Goal: Task Accomplishment & Management: Manage account settings

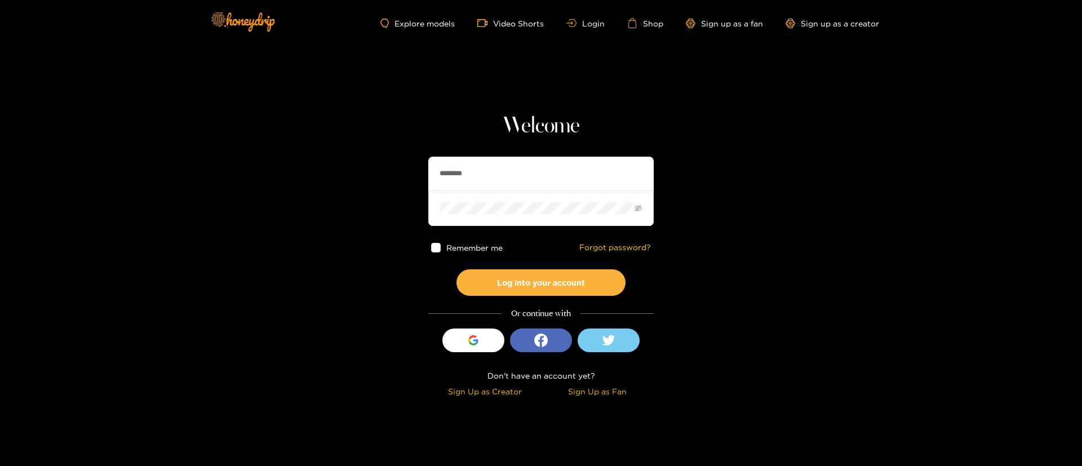
click at [493, 169] on input "********" at bounding box center [540, 174] width 225 height 34
paste input "text"
type input "******"
click at [469, 201] on span at bounding box center [540, 207] width 225 height 35
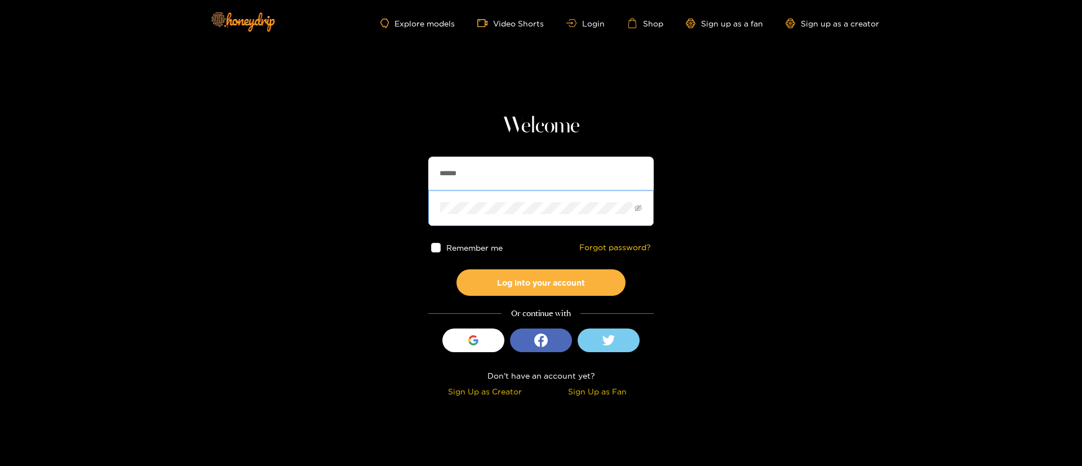
click at [456, 269] on button "Log into your account" at bounding box center [540, 282] width 169 height 26
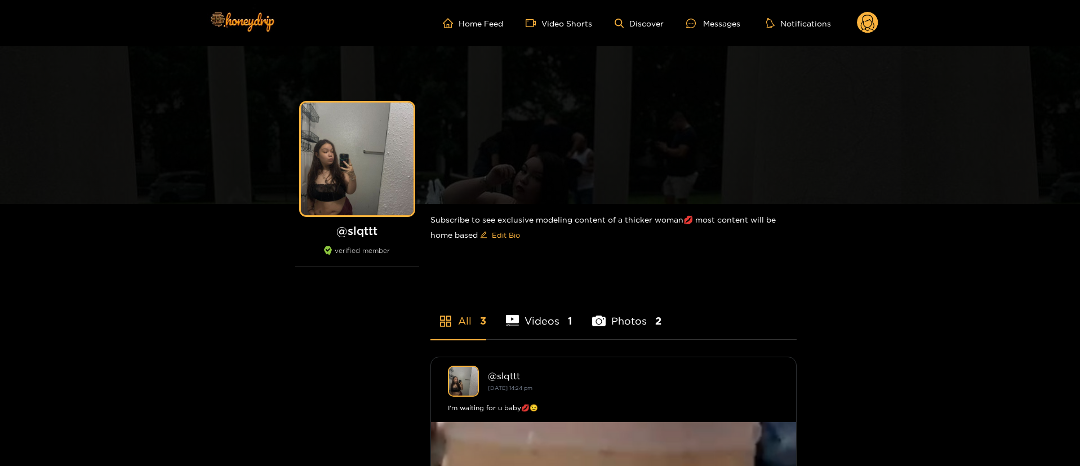
click at [866, 27] on circle at bounding box center [867, 22] width 21 height 21
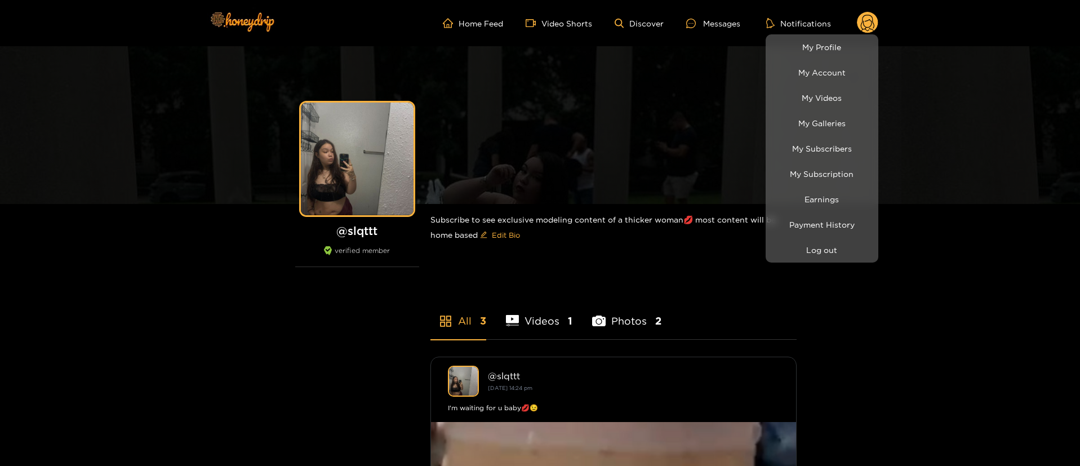
click at [870, 26] on div at bounding box center [540, 233] width 1080 height 466
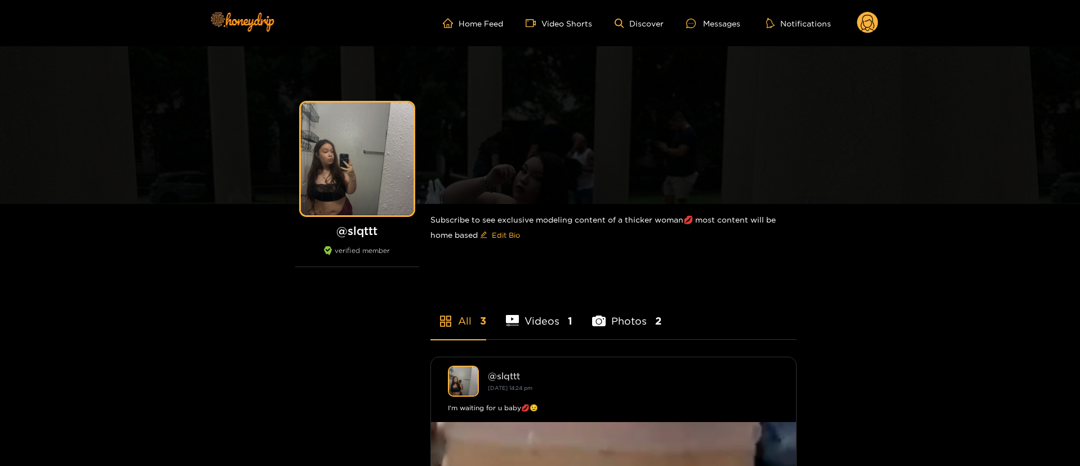
click at [870, 25] on circle at bounding box center [867, 22] width 21 height 21
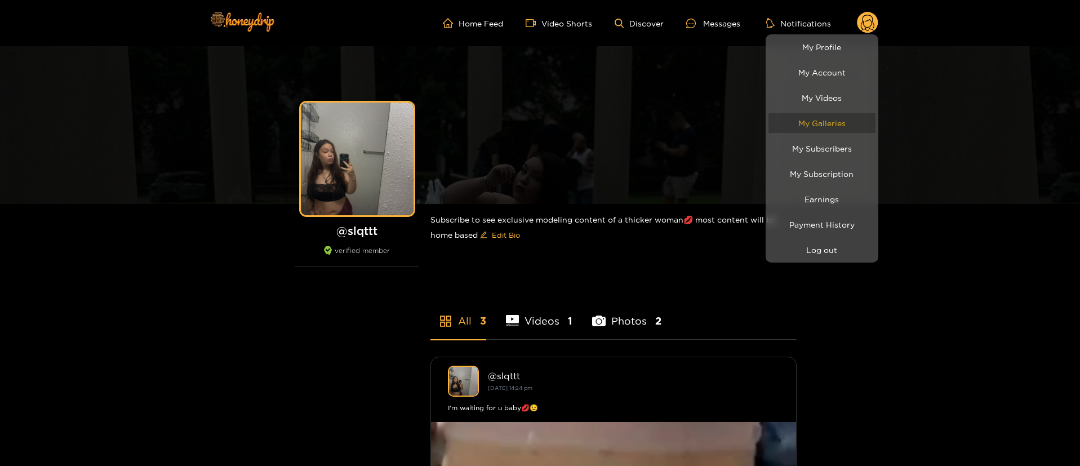
click at [854, 121] on link "My Galleries" at bounding box center [822, 123] width 107 height 20
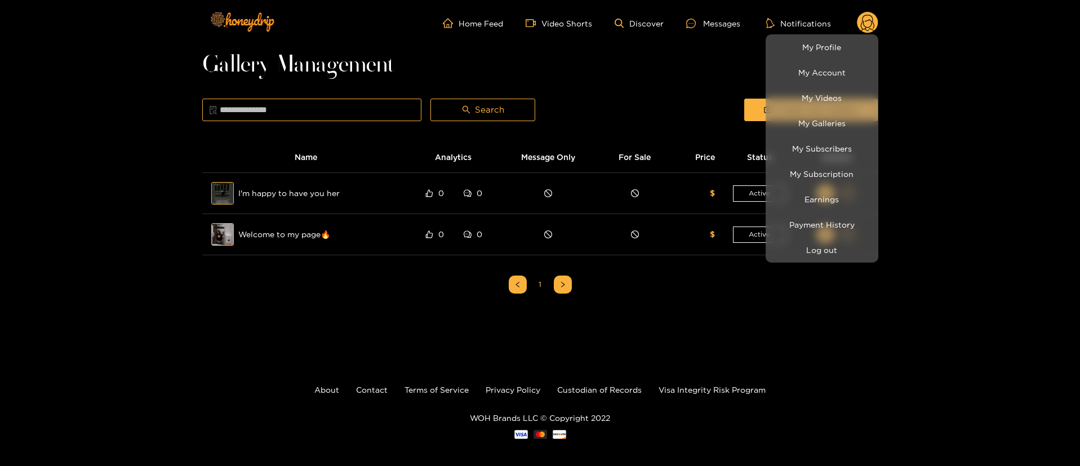
click at [615, 110] on div at bounding box center [540, 233] width 1080 height 466
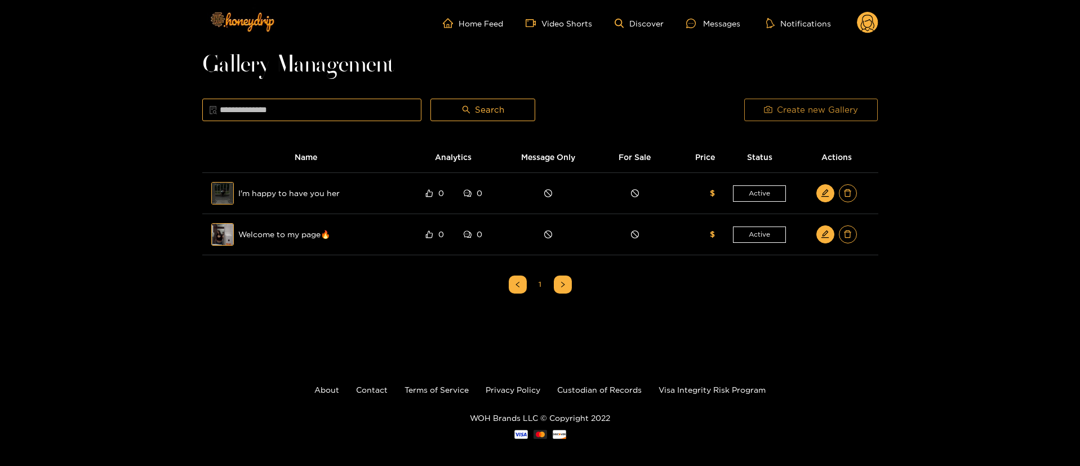
click at [818, 105] on span "Create new Gallery" at bounding box center [817, 110] width 81 height 14
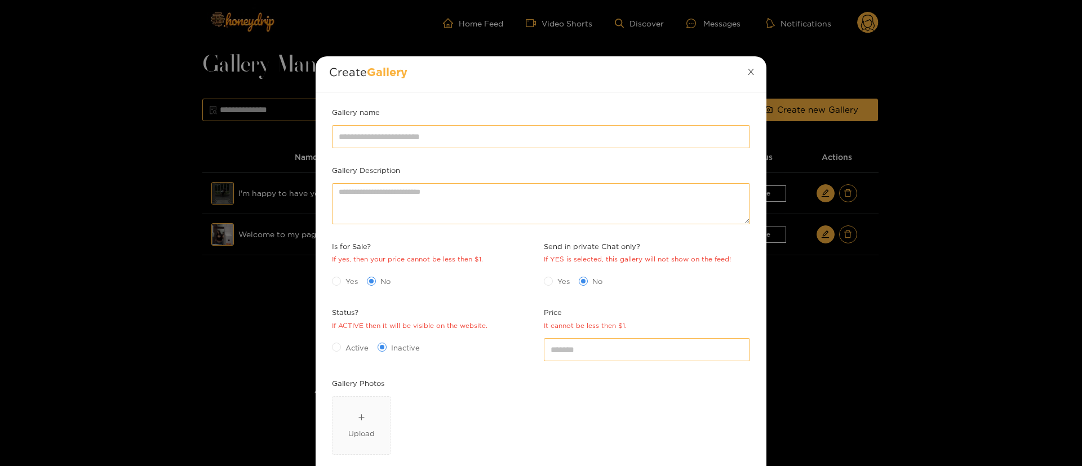
click at [747, 70] on icon "close" at bounding box center [751, 72] width 8 height 8
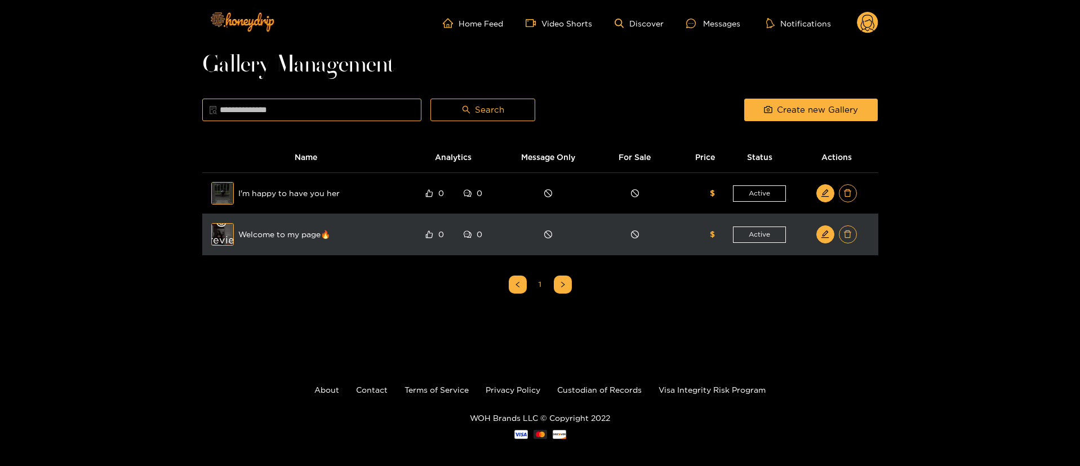
click at [223, 233] on div "Preview" at bounding box center [222, 234] width 41 height 33
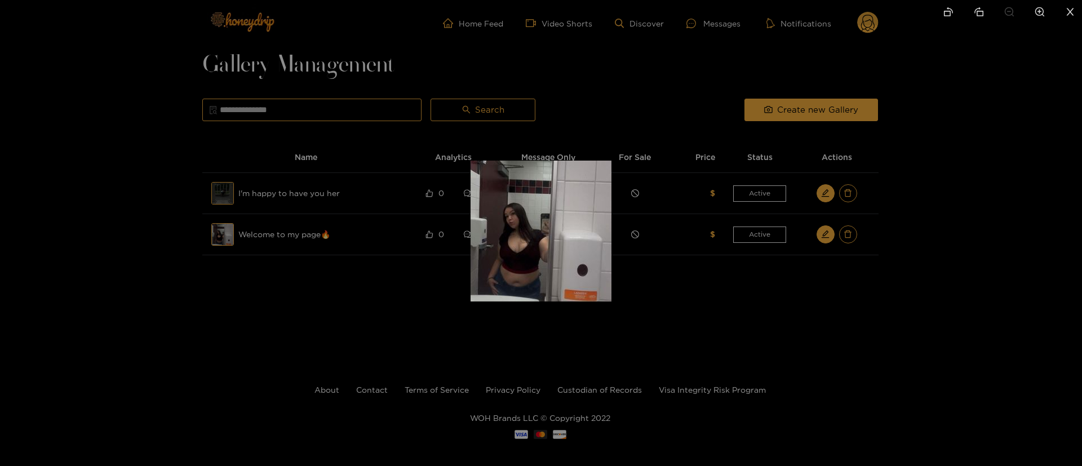
click at [687, 310] on div at bounding box center [541, 233] width 1082 height 466
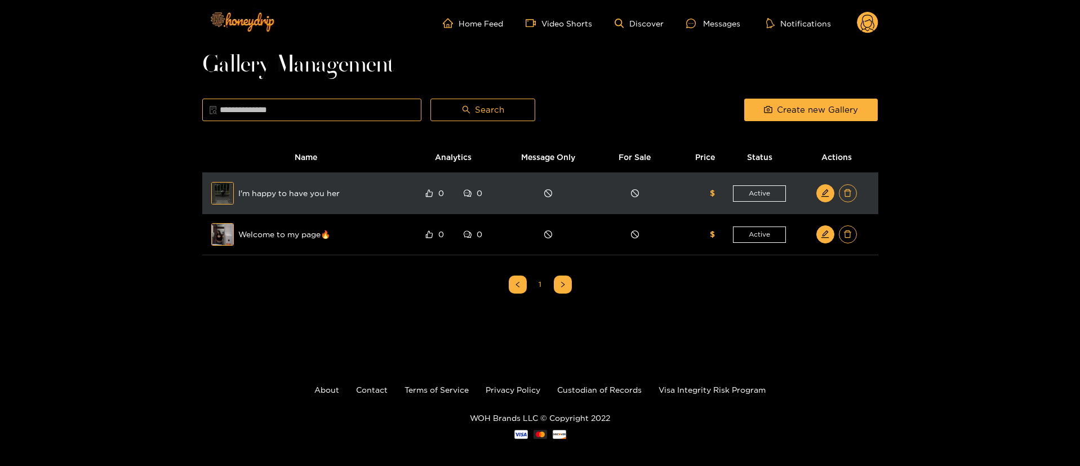
click at [233, 196] on span "Preview" at bounding box center [222, 193] width 23 height 23
click at [213, 189] on div "Preview" at bounding box center [222, 193] width 41 height 33
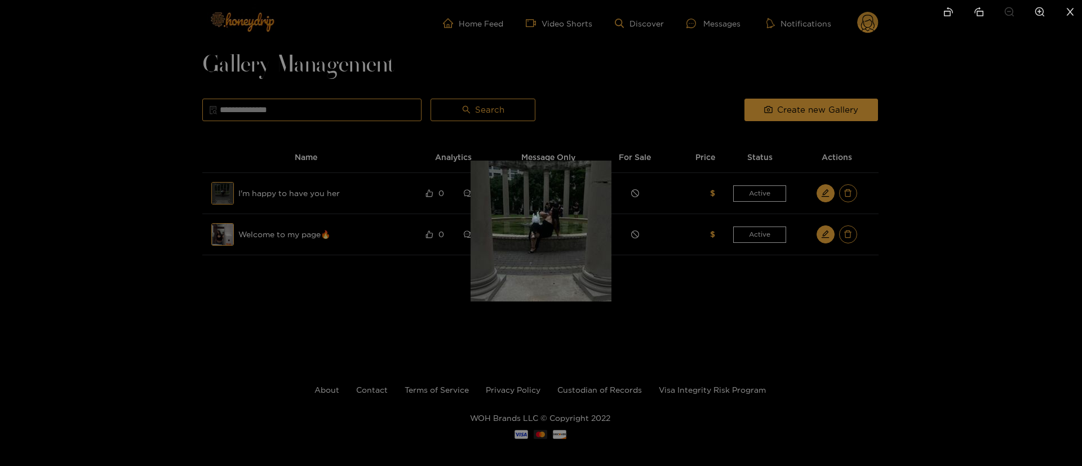
click at [729, 280] on div at bounding box center [541, 233] width 1082 height 466
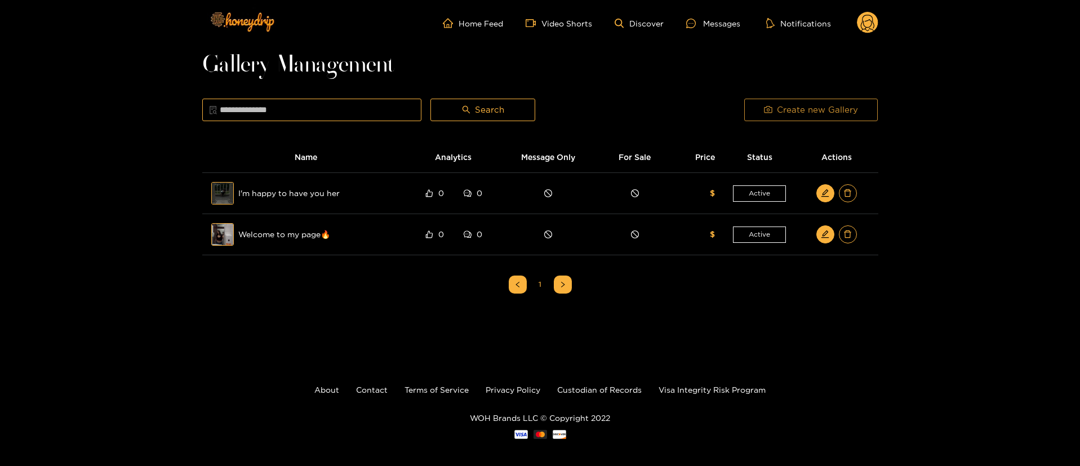
click at [782, 109] on span "Create new Gallery" at bounding box center [817, 110] width 81 height 14
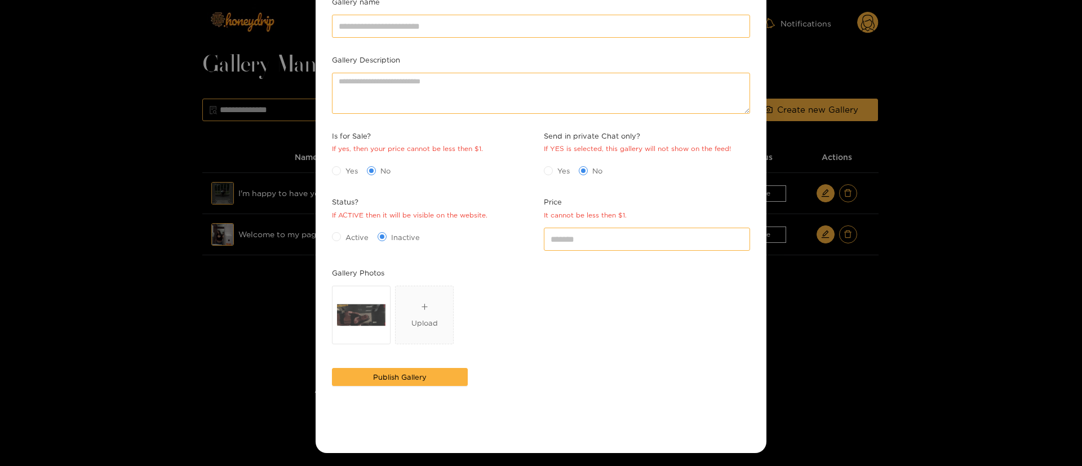
scroll to position [111, 0]
click at [357, 314] on icon "delete" at bounding box center [361, 314] width 9 height 9
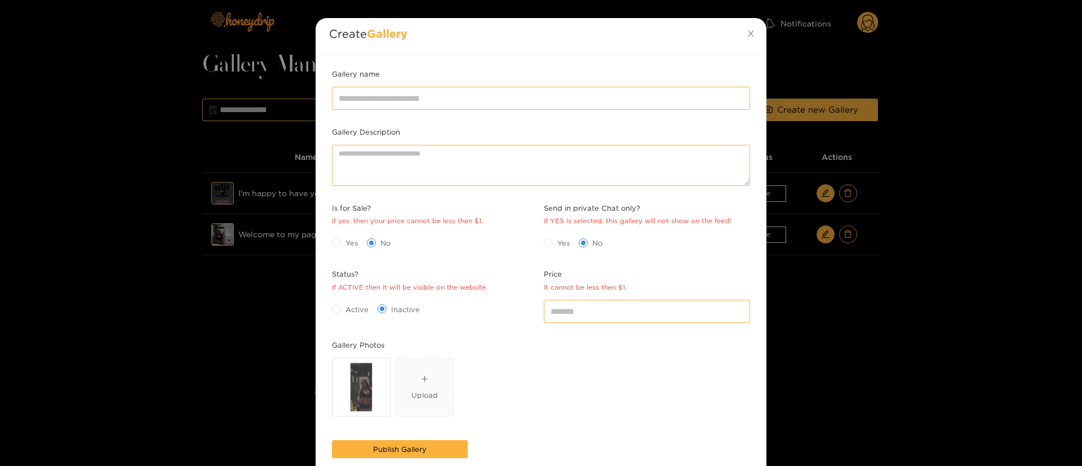
scroll to position [0, 0]
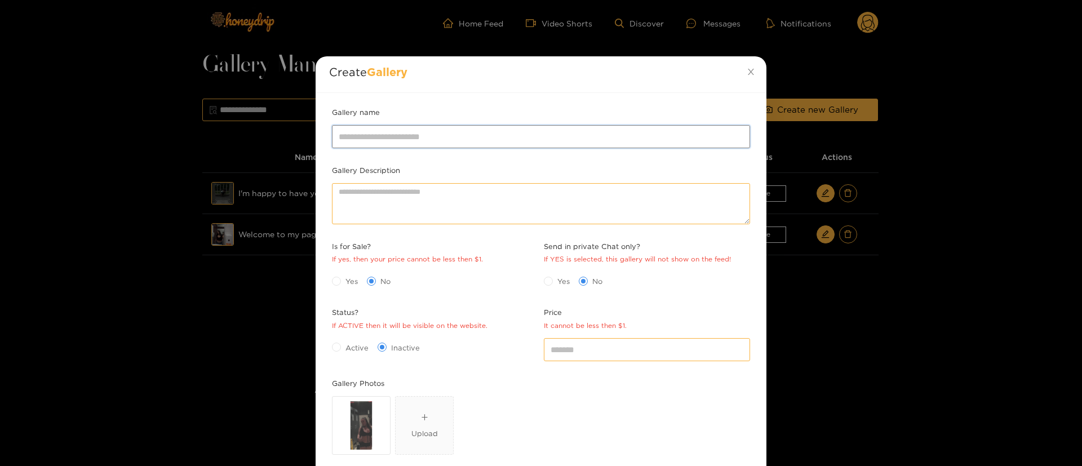
click at [432, 143] on input "Gallery name" at bounding box center [541, 136] width 418 height 23
paste input "**********"
paste input "***"
type input "**********"
drag, startPoint x: 569, startPoint y: 349, endPoint x: 575, endPoint y: 337, distance: 13.9
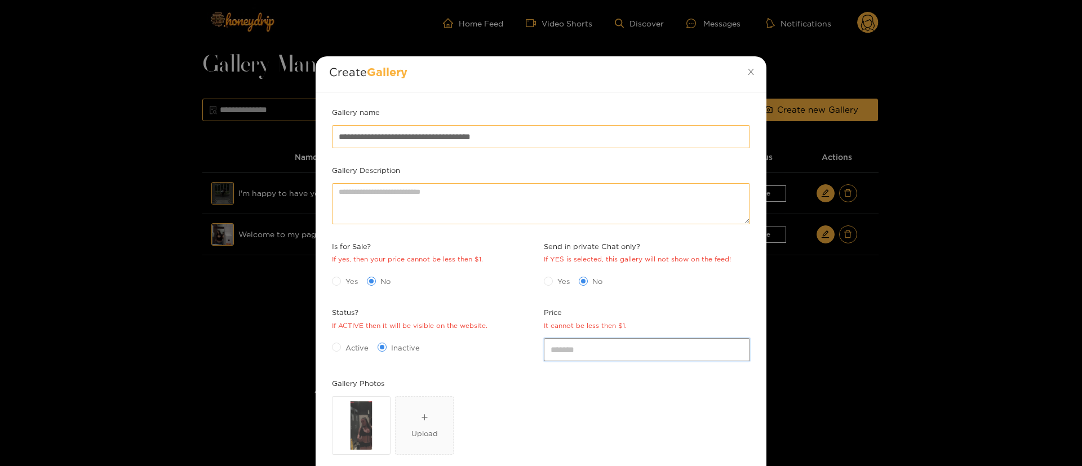
click at [571, 349] on input "*" at bounding box center [647, 349] width 206 height 23
click at [351, 342] on label "Active" at bounding box center [352, 348] width 41 height 12
click at [577, 346] on input "Price It cannot be less then $1." at bounding box center [647, 349] width 206 height 23
click at [375, 283] on span at bounding box center [371, 281] width 9 height 9
click at [609, 362] on div at bounding box center [647, 349] width 212 height 28
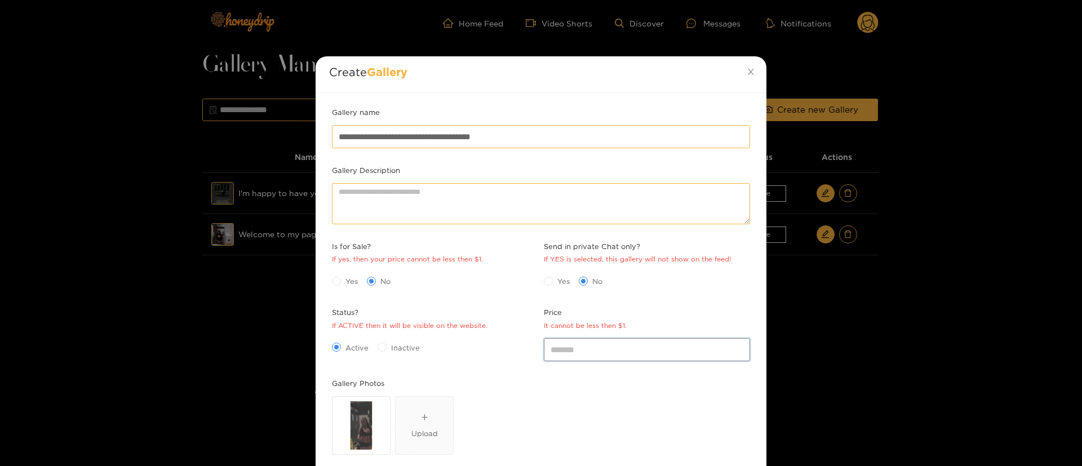
click at [602, 354] on input "Price It cannot be less then $1." at bounding box center [647, 349] width 206 height 23
type input "*"
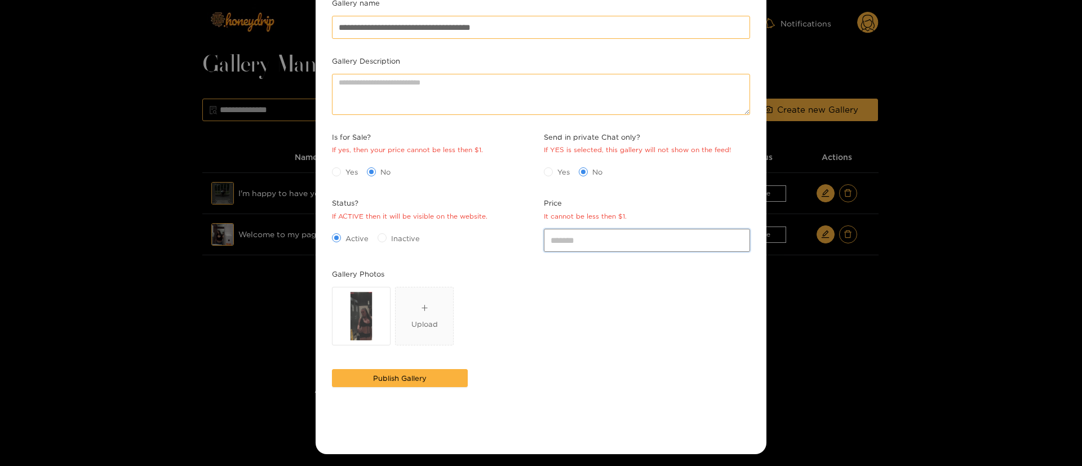
scroll to position [111, 0]
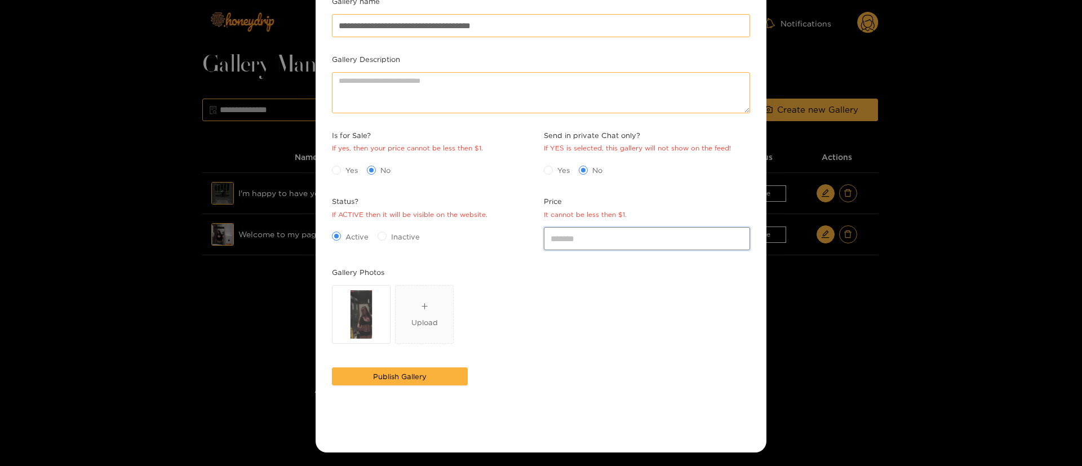
click at [568, 237] on input "*" at bounding box center [647, 238] width 206 height 23
click at [399, 371] on span "Publish Gallery" at bounding box center [400, 376] width 54 height 11
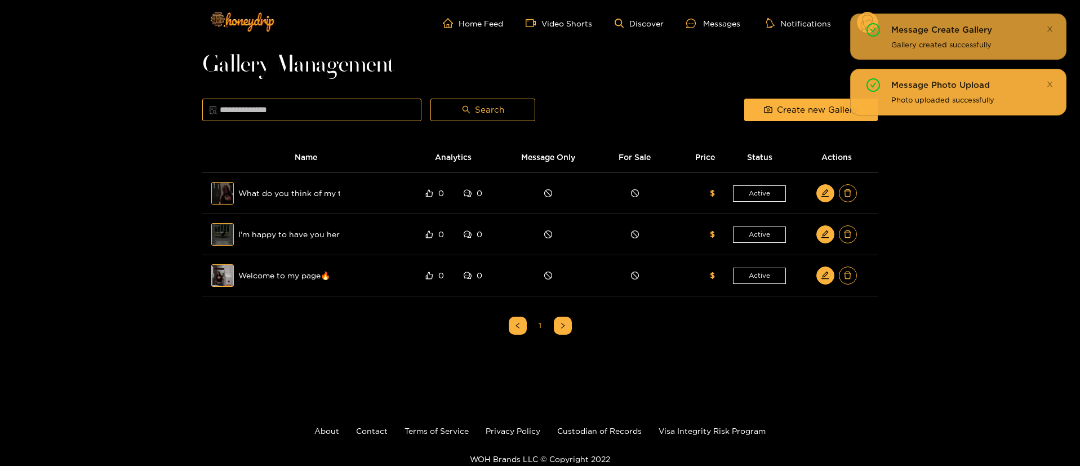
click at [1057, 82] on div "Message Photo Upload Photo uploaded successfully" at bounding box center [958, 92] width 216 height 46
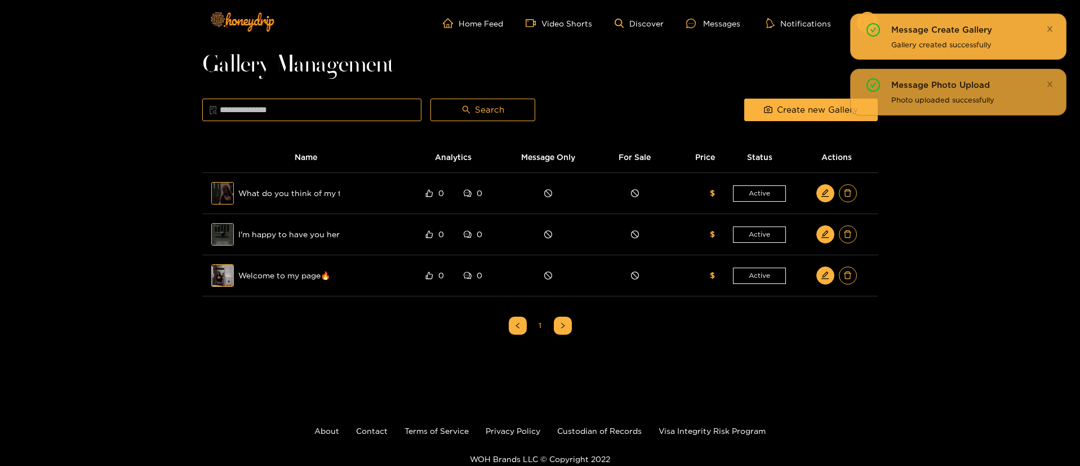
click at [1052, 24] on link at bounding box center [1050, 28] width 7 height 11
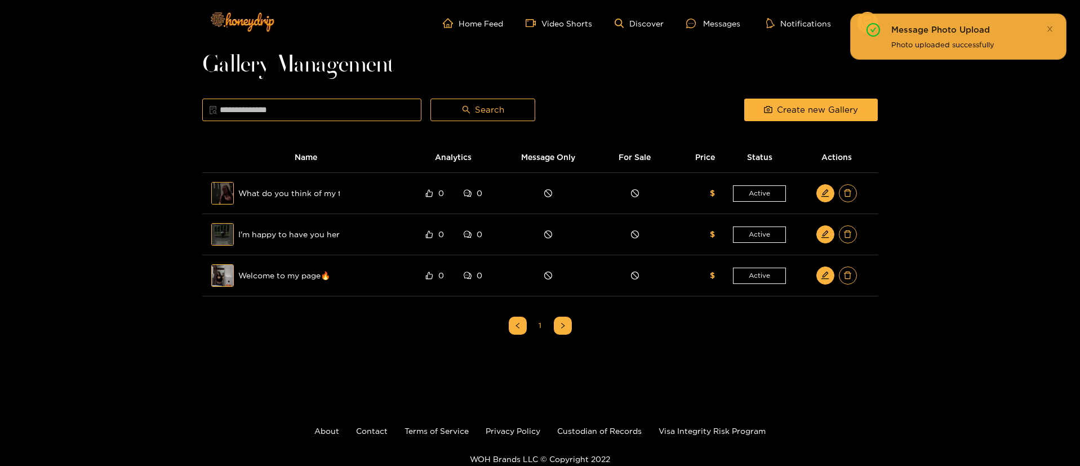
click at [1045, 25] on div "Message Photo Upload" at bounding box center [972, 30] width 161 height 14
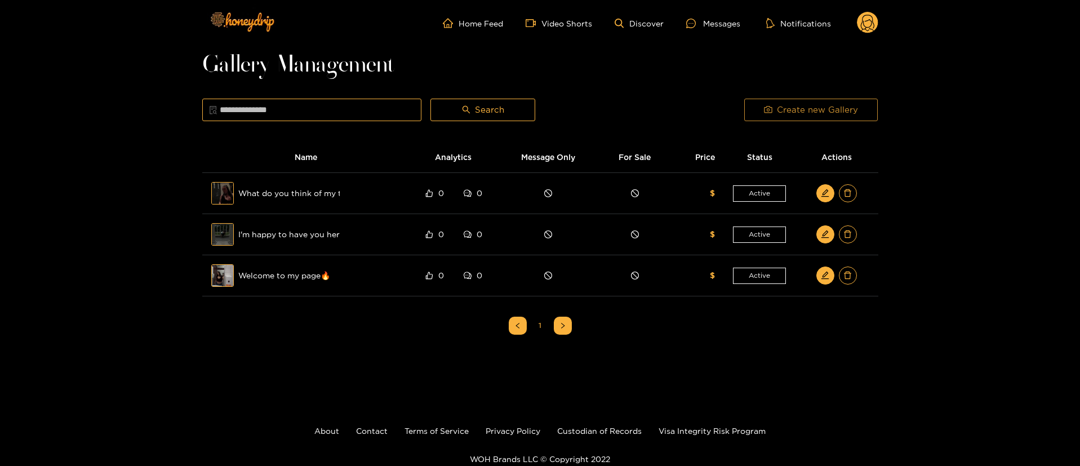
click at [809, 109] on span "Create new Gallery" at bounding box center [817, 110] width 81 height 14
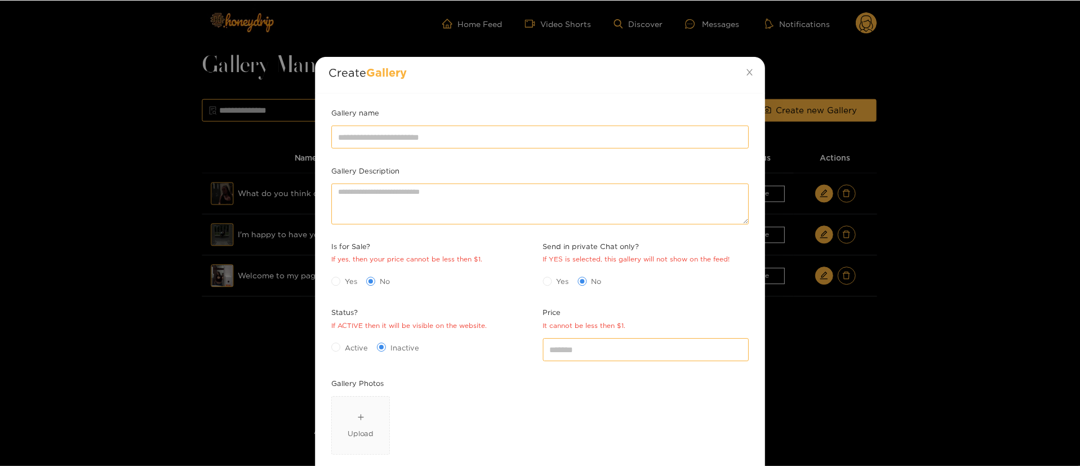
scroll to position [85, 0]
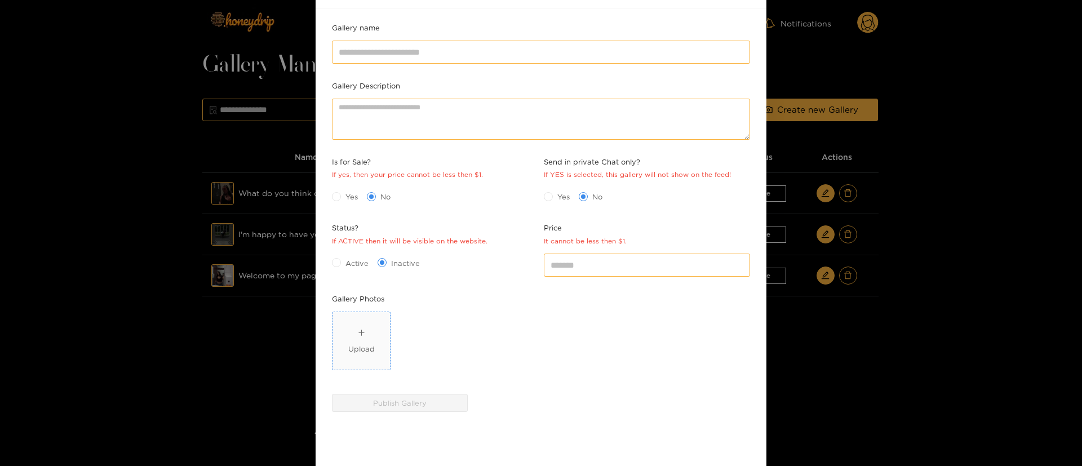
click at [374, 354] on span "Upload" at bounding box center [361, 340] width 57 height 57
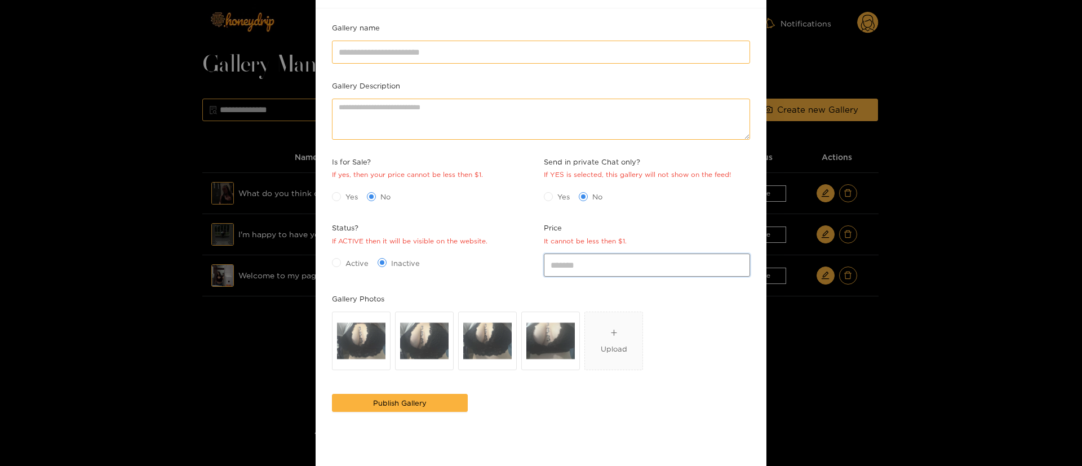
click at [587, 267] on input "*" at bounding box center [647, 265] width 206 height 23
click at [339, 204] on div "Yes No" at bounding box center [435, 197] width 206 height 18
click at [355, 266] on span "Active" at bounding box center [357, 263] width 32 height 11
click at [568, 265] on input "Price It cannot be less then $1." at bounding box center [647, 265] width 206 height 23
type input "*"
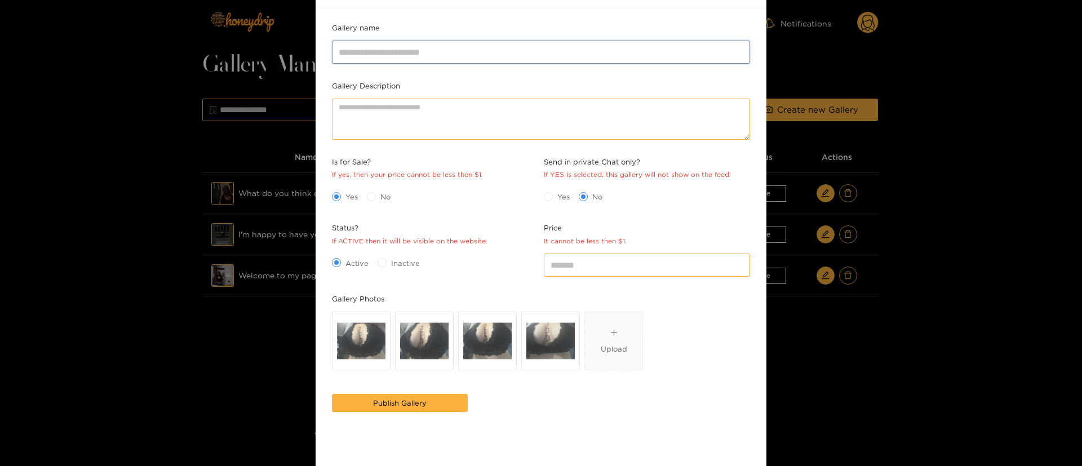
click at [487, 46] on input "Gallery name" at bounding box center [541, 52] width 418 height 23
paste input "**********"
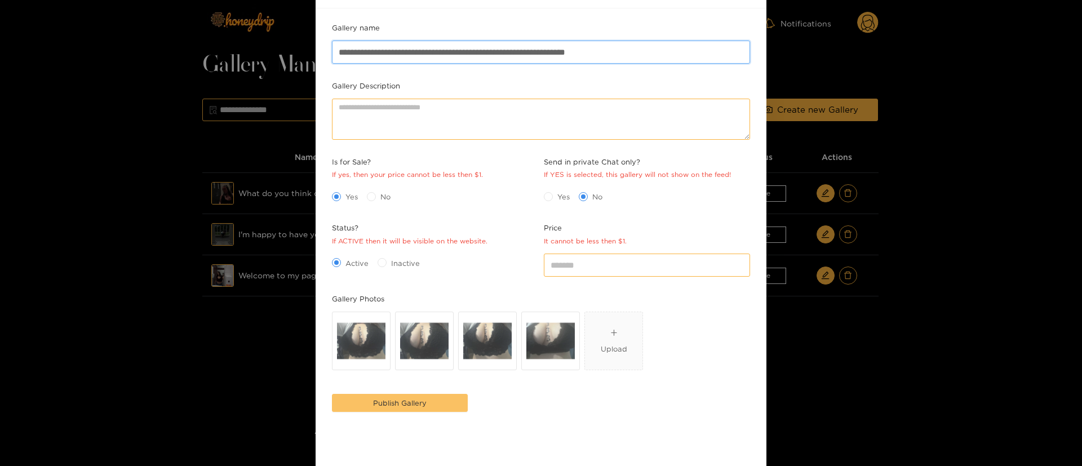
type input "**********"
click at [401, 394] on button "Publish Gallery" at bounding box center [400, 403] width 136 height 18
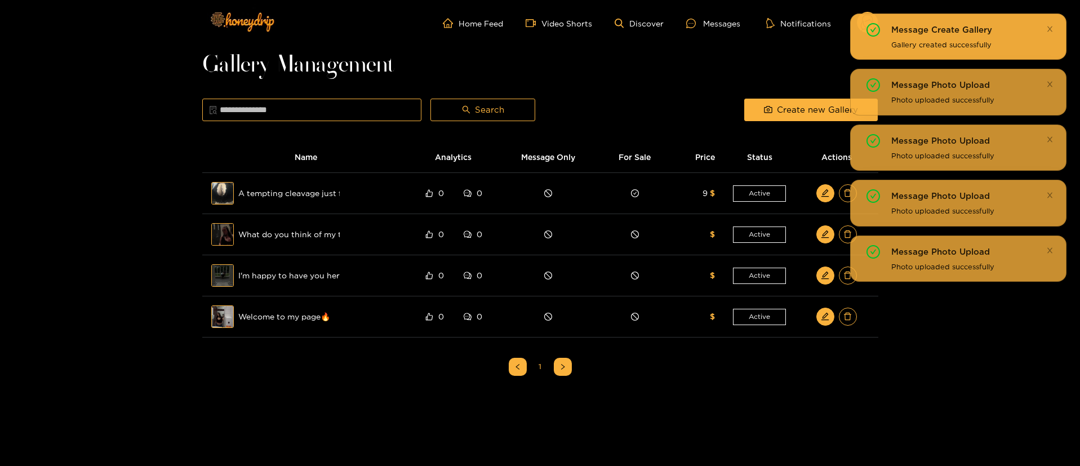
click at [1054, 30] on div "Message Create Gallery Gallery created successfully" at bounding box center [958, 37] width 216 height 46
click at [1052, 32] on icon "close" at bounding box center [1050, 28] width 7 height 7
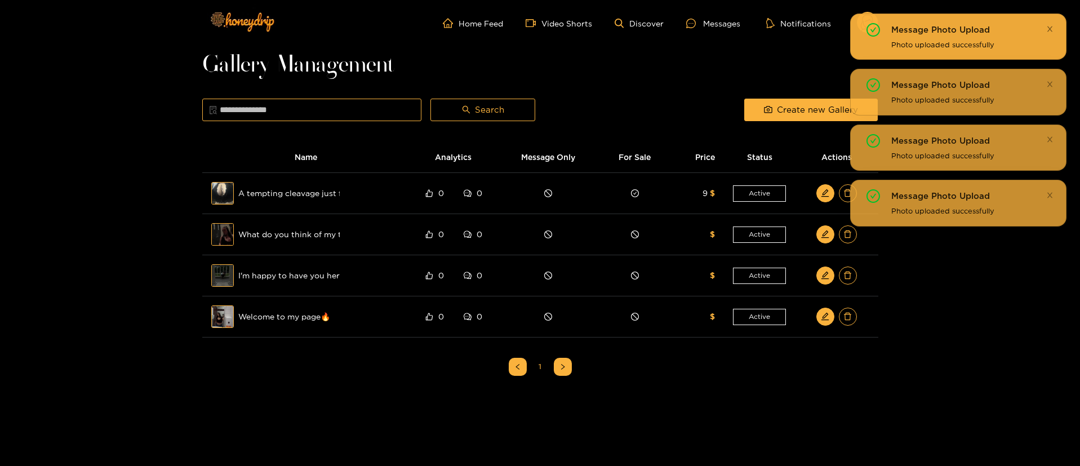
click at [1052, 28] on icon "close" at bounding box center [1050, 28] width 7 height 7
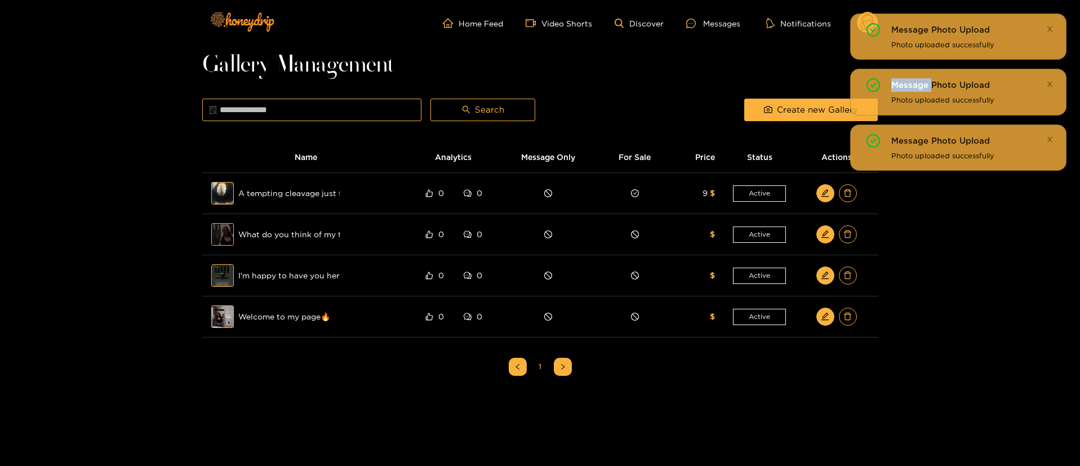
click at [1052, 28] on icon "close" at bounding box center [1050, 28] width 7 height 7
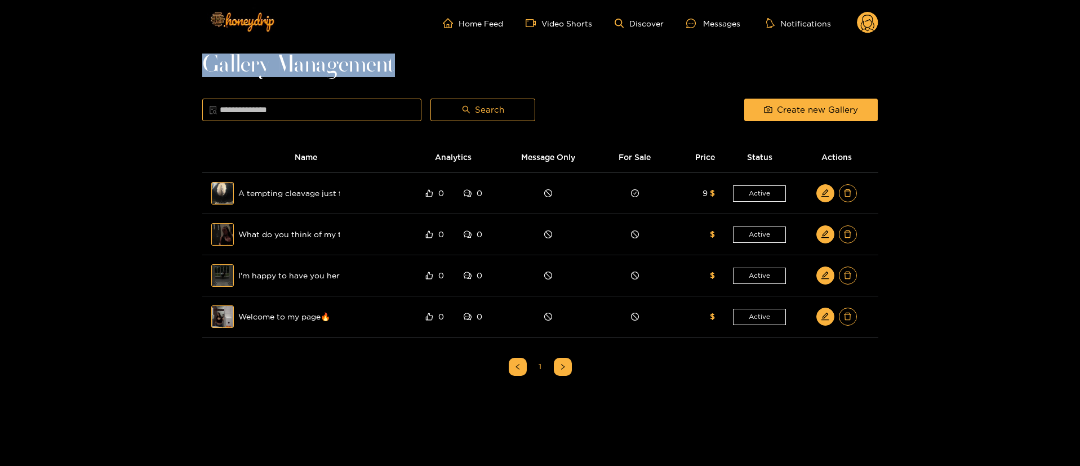
click at [1052, 28] on header "Home Feed Video Shorts Discover Messages Notifications 0 videos discover messag…" at bounding box center [540, 23] width 1080 height 46
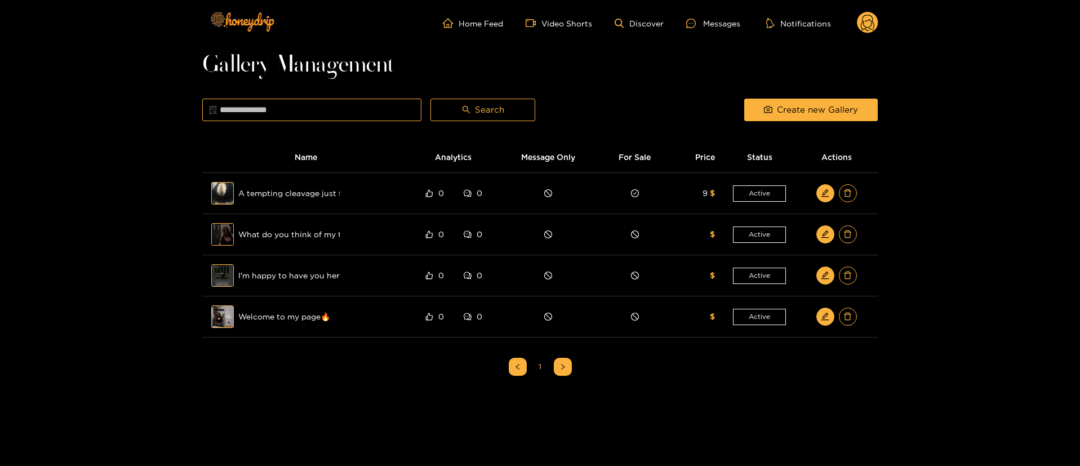
click at [874, 32] on icon at bounding box center [867, 23] width 21 height 23
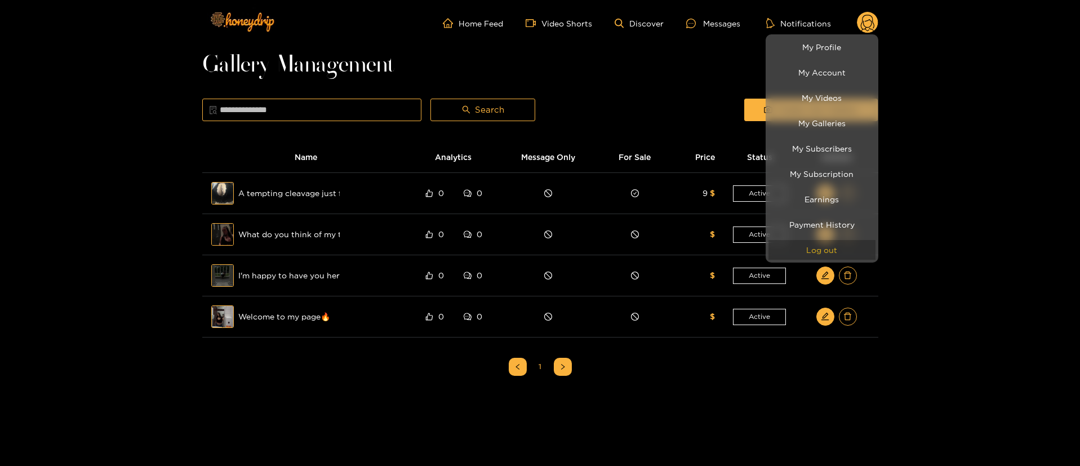
click at [822, 247] on button "Log out" at bounding box center [822, 250] width 107 height 20
